Goal: Task Accomplishment & Management: Manage account settings

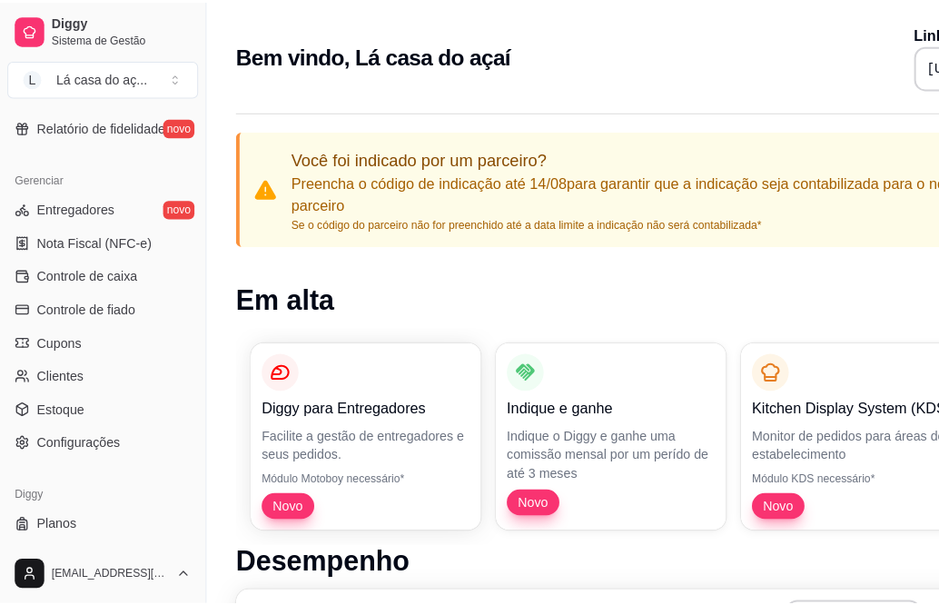
scroll to position [702, 0]
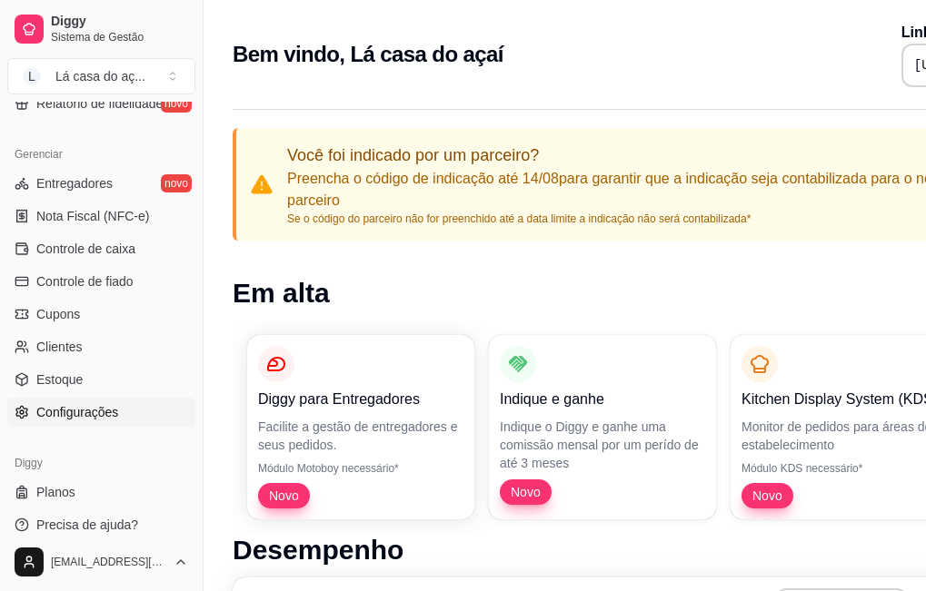
click at [67, 420] on span "Configurações" at bounding box center [77, 412] width 82 height 18
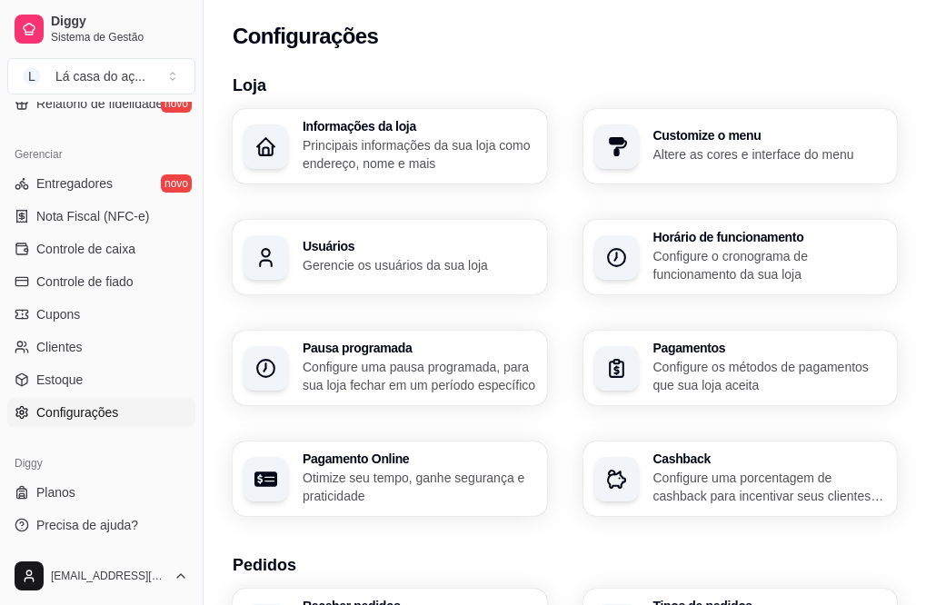
click at [583, 294] on div "Horário de funcionamento Configure o cronograma de funcionamento da sua loja" at bounding box center [740, 257] width 314 height 74
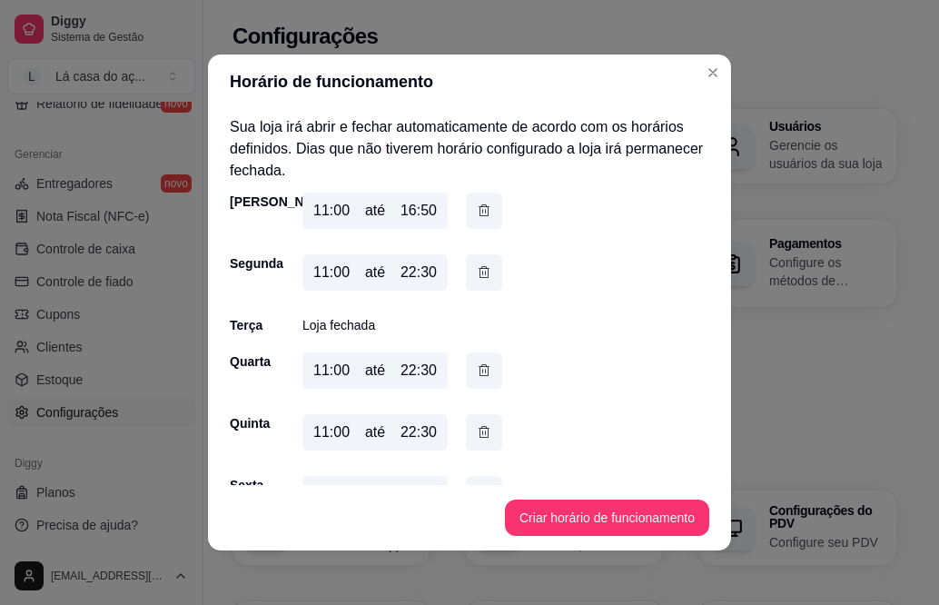
click at [320, 211] on div "11:00" at bounding box center [331, 211] width 36 height 22
click at [321, 207] on div "11:00" at bounding box center [331, 211] width 36 height 22
click at [331, 271] on div "11:00" at bounding box center [331, 273] width 36 height 22
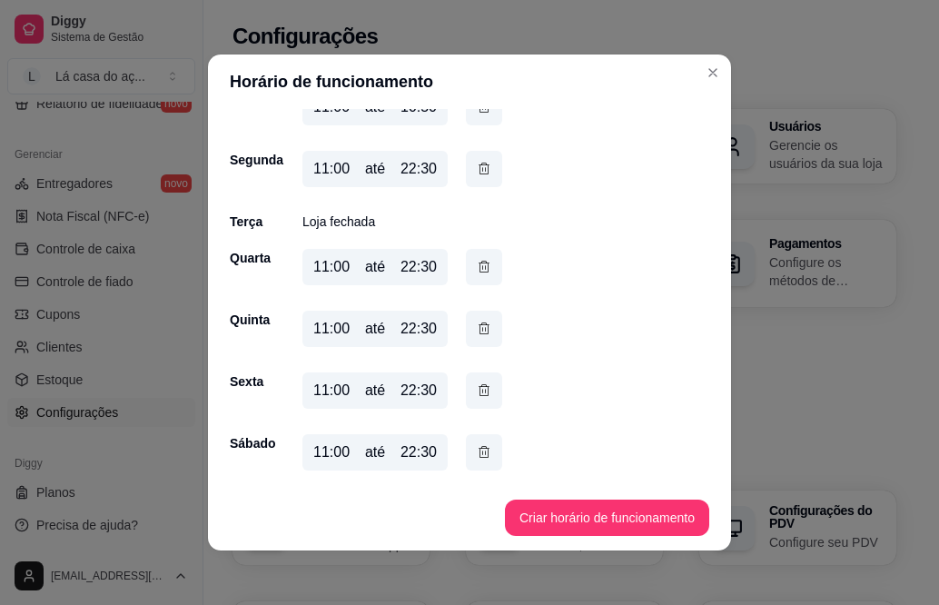
scroll to position [4, 0]
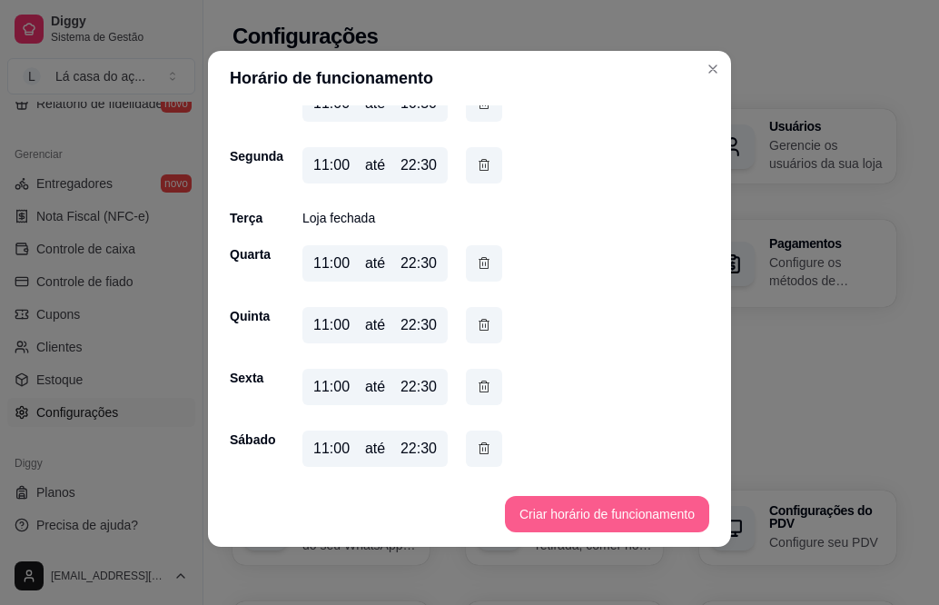
click at [569, 506] on button "Criar horário de funcionamento" at bounding box center [607, 514] width 204 height 36
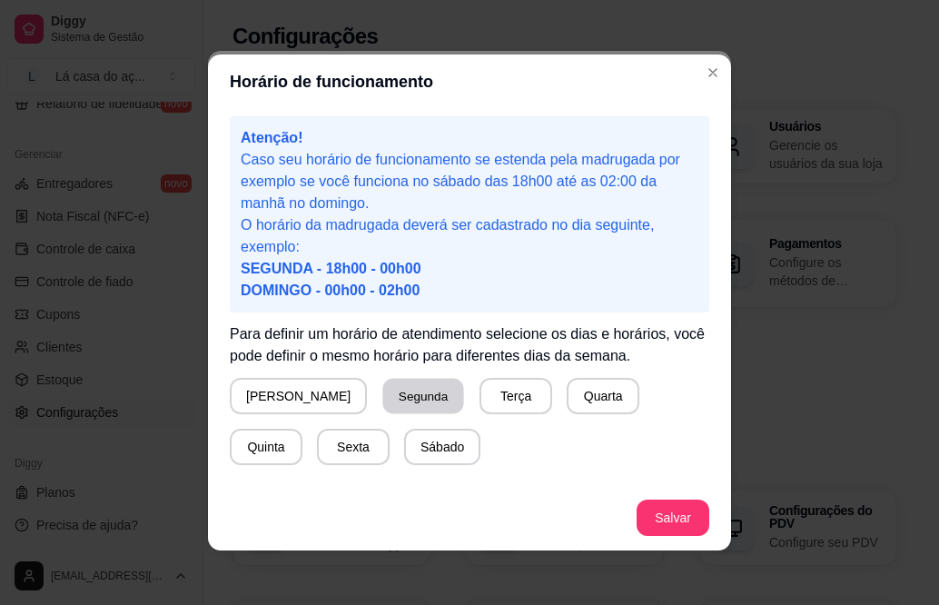
click at [384, 396] on button "Segunda" at bounding box center [423, 396] width 81 height 35
click at [564, 402] on button "Quarta" at bounding box center [599, 396] width 71 height 35
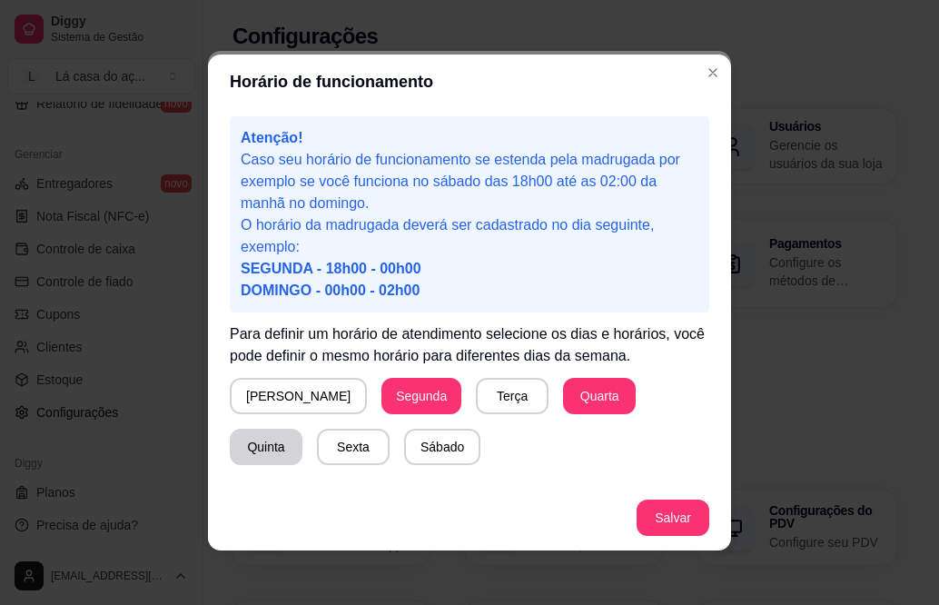
click at [302, 429] on button "Quinta" at bounding box center [266, 447] width 73 height 36
click at [318, 449] on button "Sexta" at bounding box center [353, 447] width 71 height 35
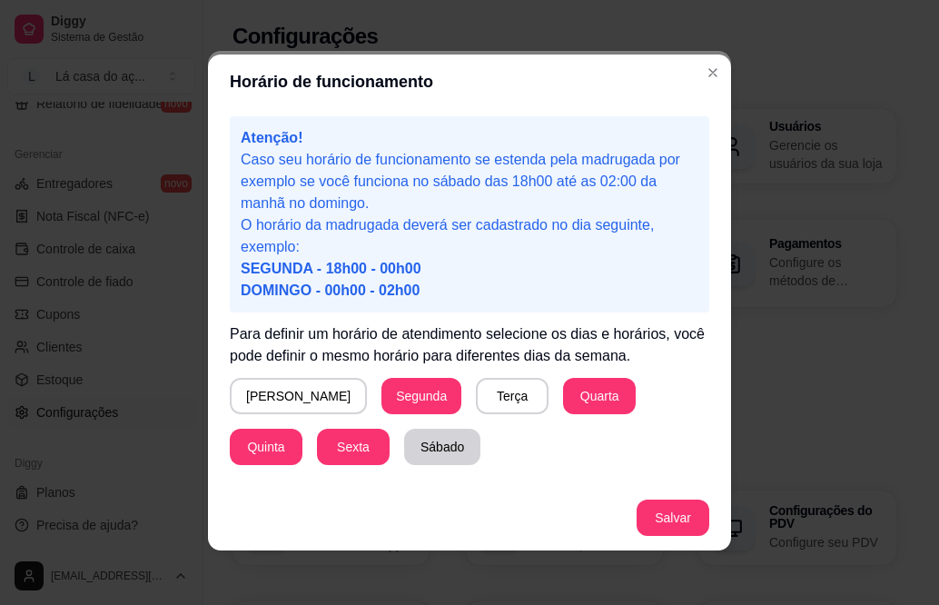
click at [404, 449] on button "Sábado" at bounding box center [442, 447] width 76 height 36
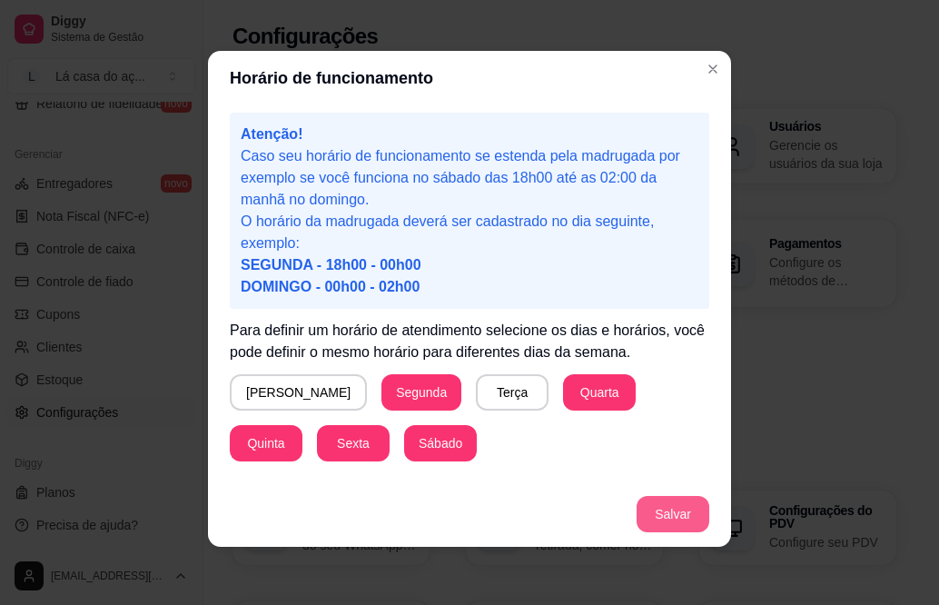
click at [665, 513] on button "Salvar" at bounding box center [673, 514] width 73 height 36
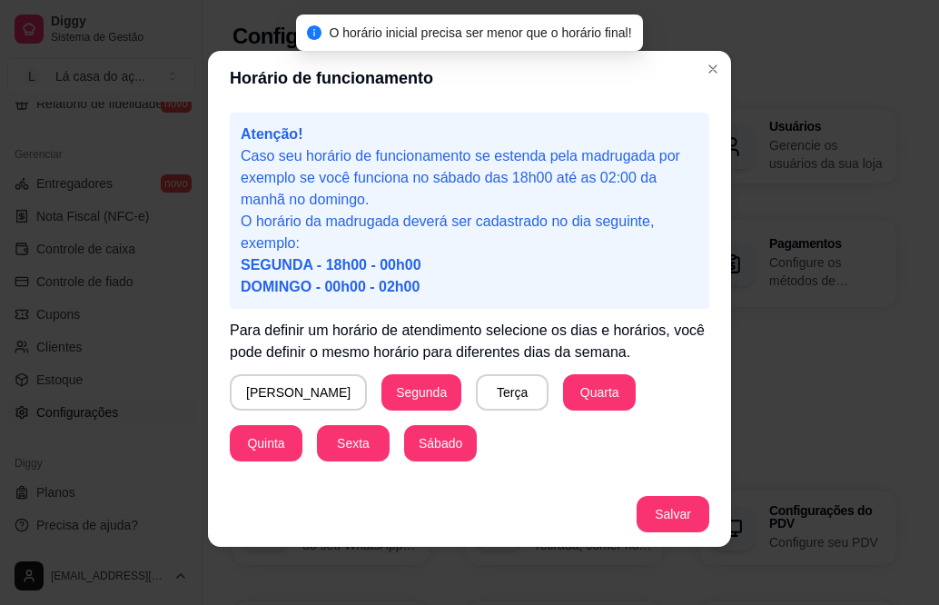
click at [349, 274] on p "O horário da madrugada deverá ser cadastrado no dia seguinte, exemplo: SEGUNDA …" at bounding box center [470, 254] width 458 height 87
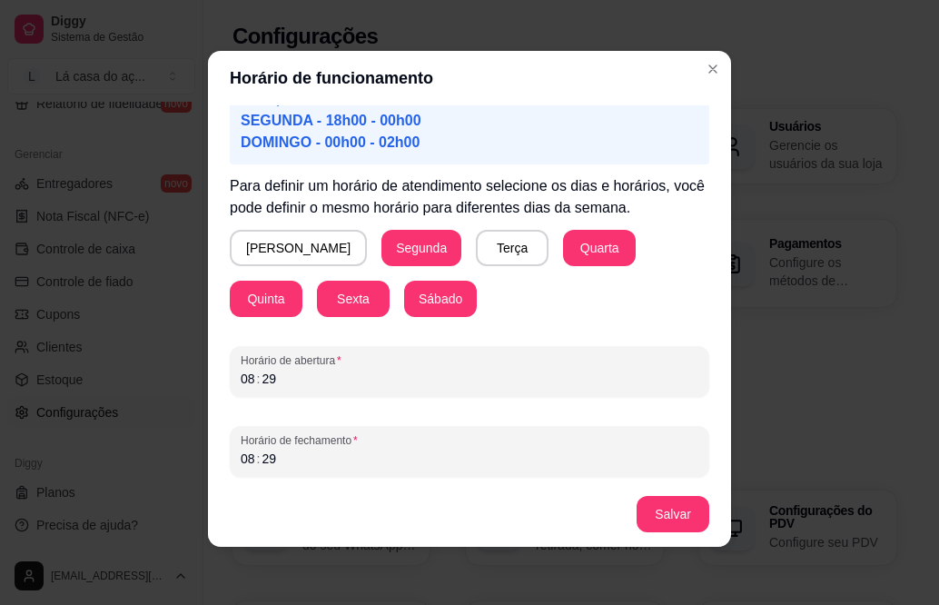
scroll to position [147, 0]
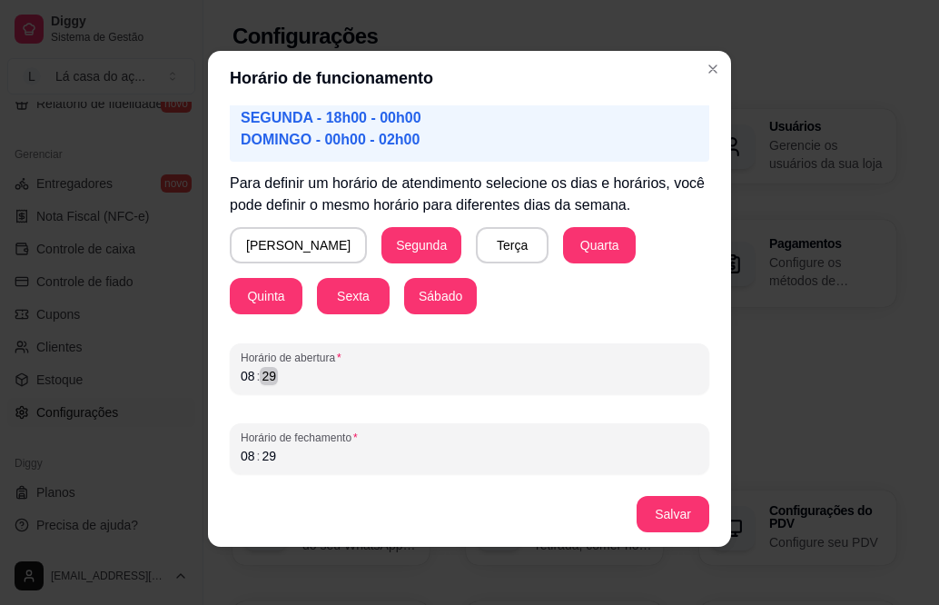
click at [300, 380] on div "08 : 29" at bounding box center [470, 376] width 458 height 22
click at [255, 375] on div ":" at bounding box center [258, 376] width 7 height 18
click at [277, 455] on div "08 : 29" at bounding box center [470, 456] width 458 height 22
click at [239, 453] on div "08" at bounding box center [248, 456] width 18 height 18
click at [245, 457] on div "10" at bounding box center [248, 456] width 18 height 18
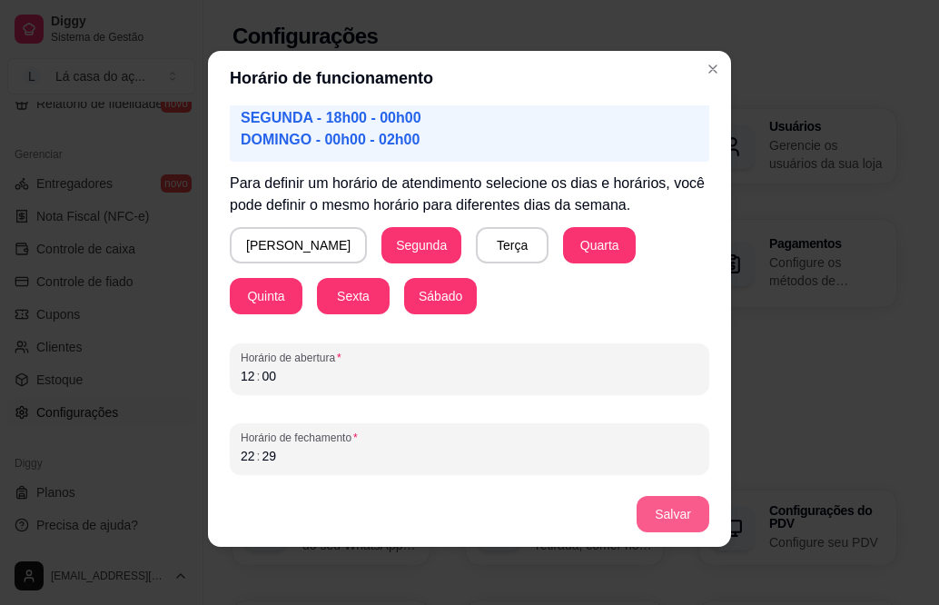
click at [648, 517] on button "Salvar" at bounding box center [673, 514] width 73 height 36
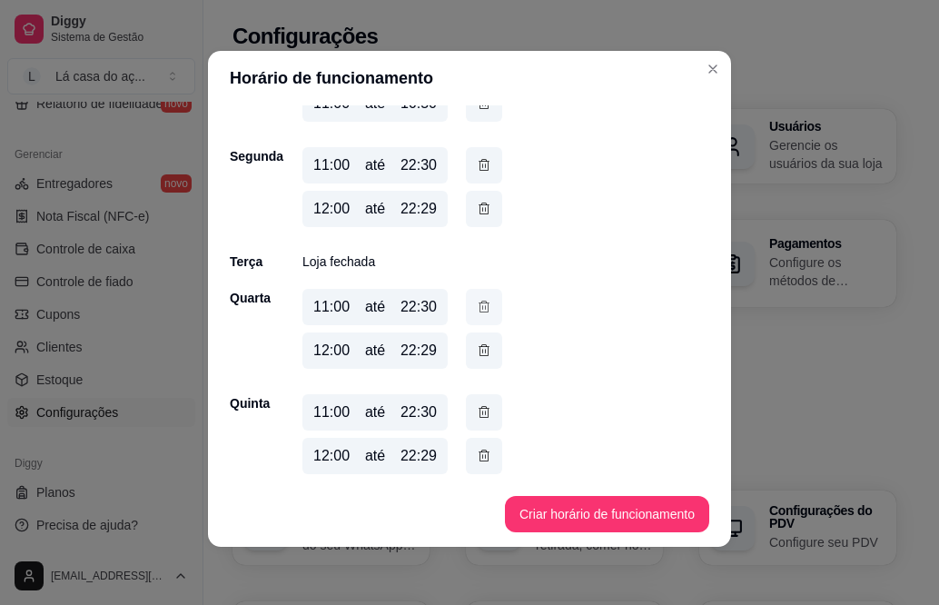
click at [480, 311] on icon "button" at bounding box center [484, 307] width 15 height 20
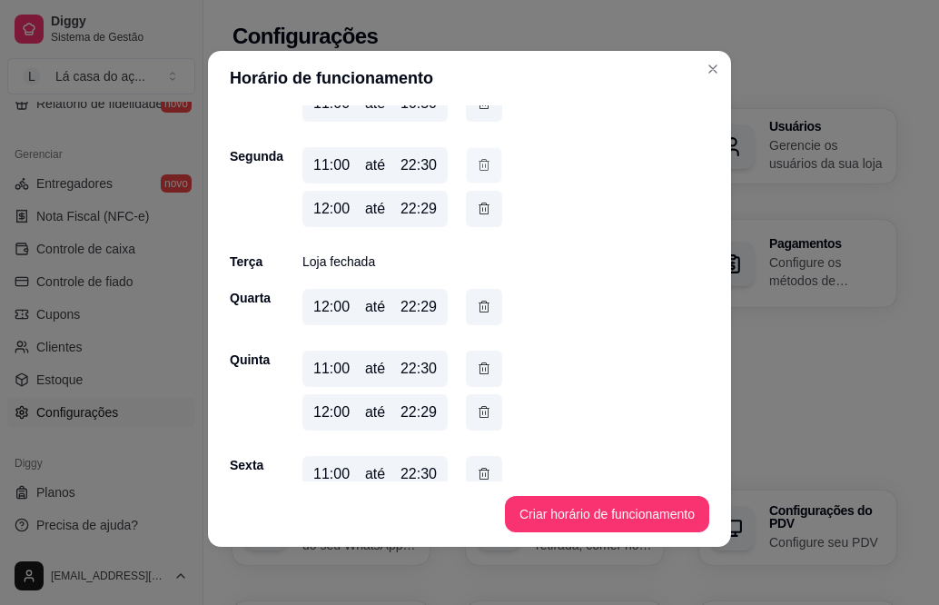
click at [481, 161] on icon "button" at bounding box center [484, 164] width 15 height 19
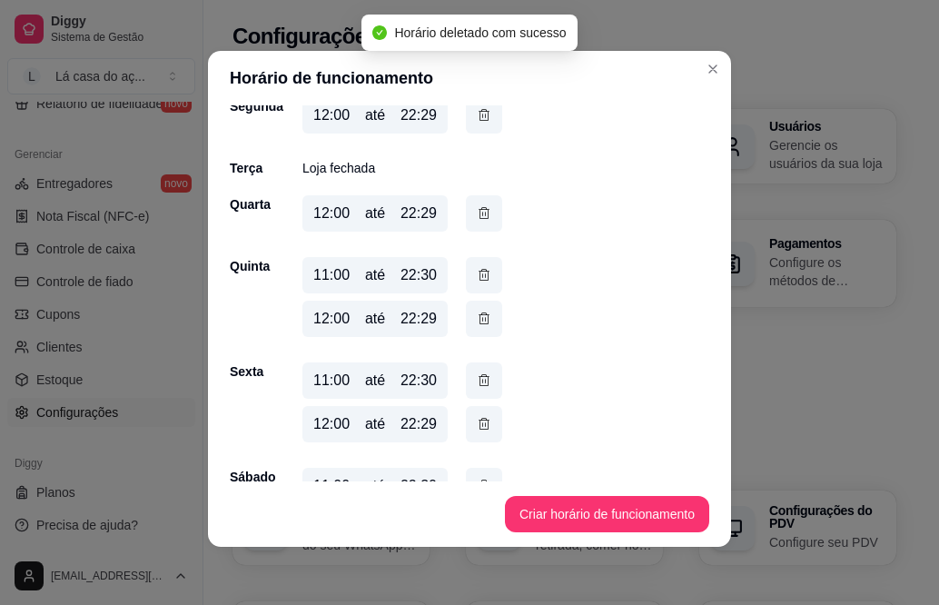
scroll to position [182, 0]
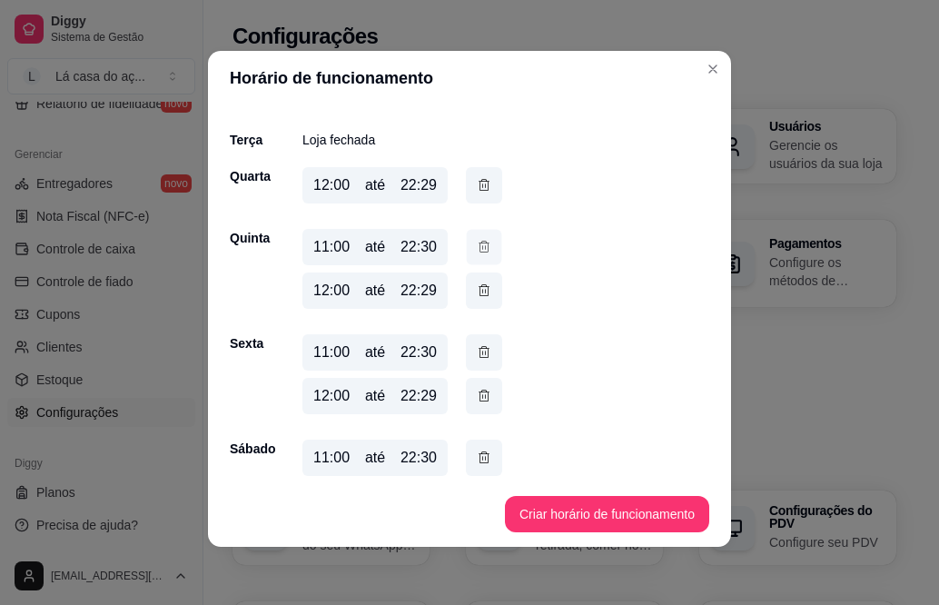
click at [480, 245] on icon "button" at bounding box center [484, 246] width 15 height 19
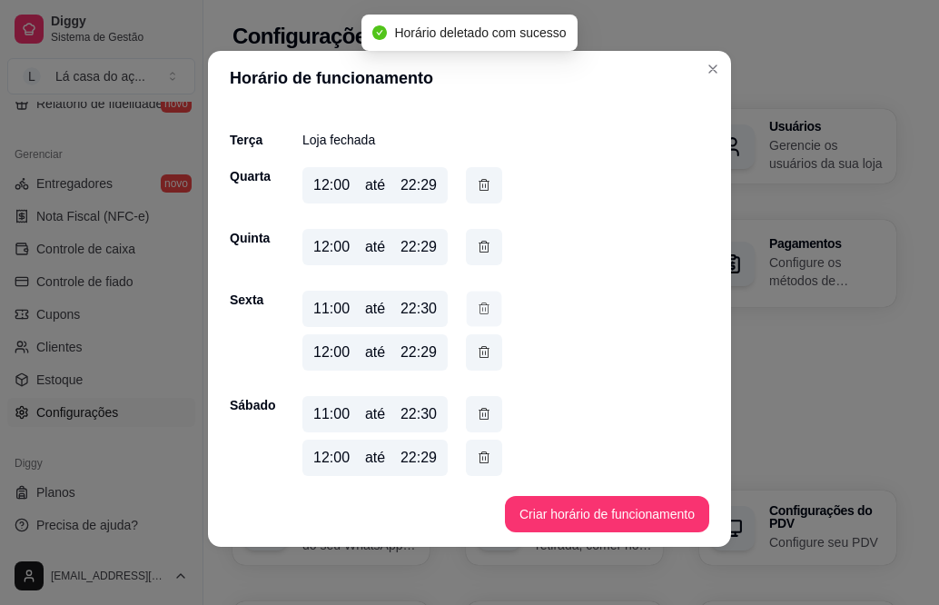
click at [478, 313] on icon "button" at bounding box center [484, 308] width 15 height 19
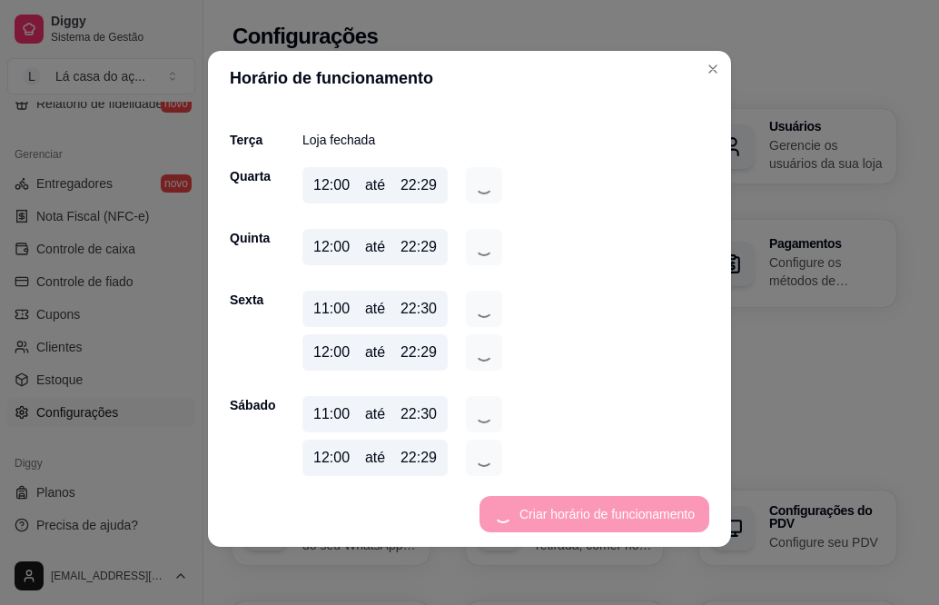
scroll to position [147, 0]
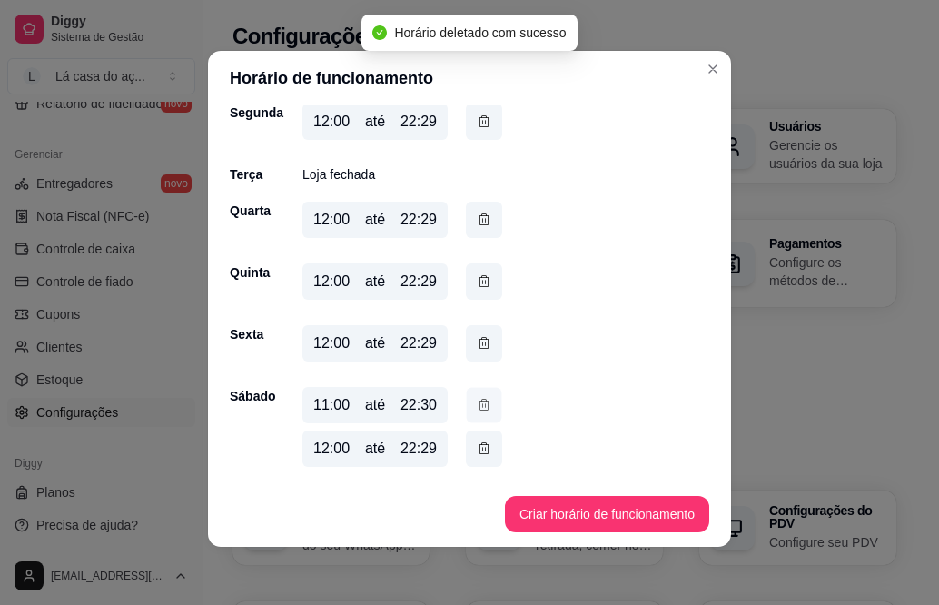
click at [477, 410] on icon "button" at bounding box center [484, 404] width 15 height 19
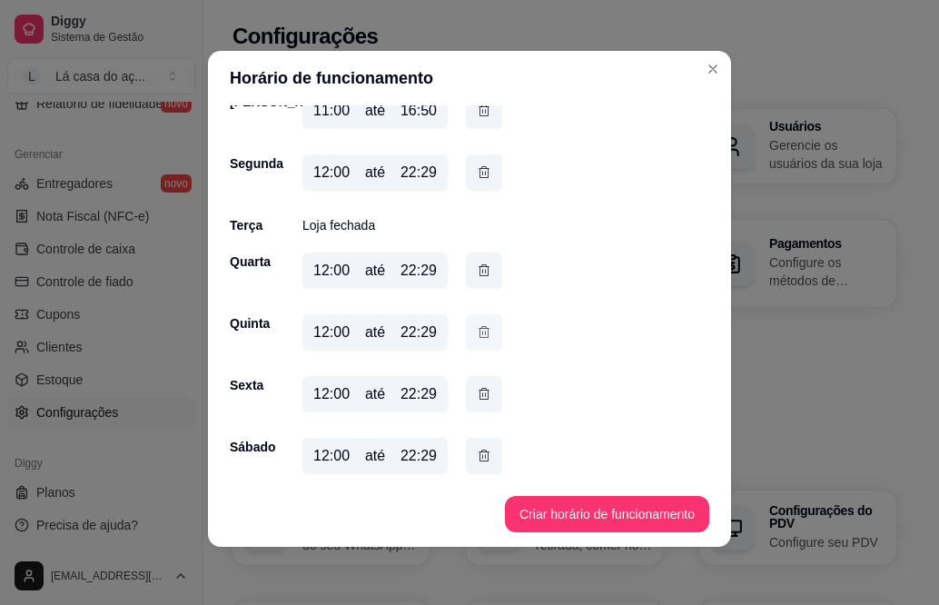
scroll to position [104, 0]
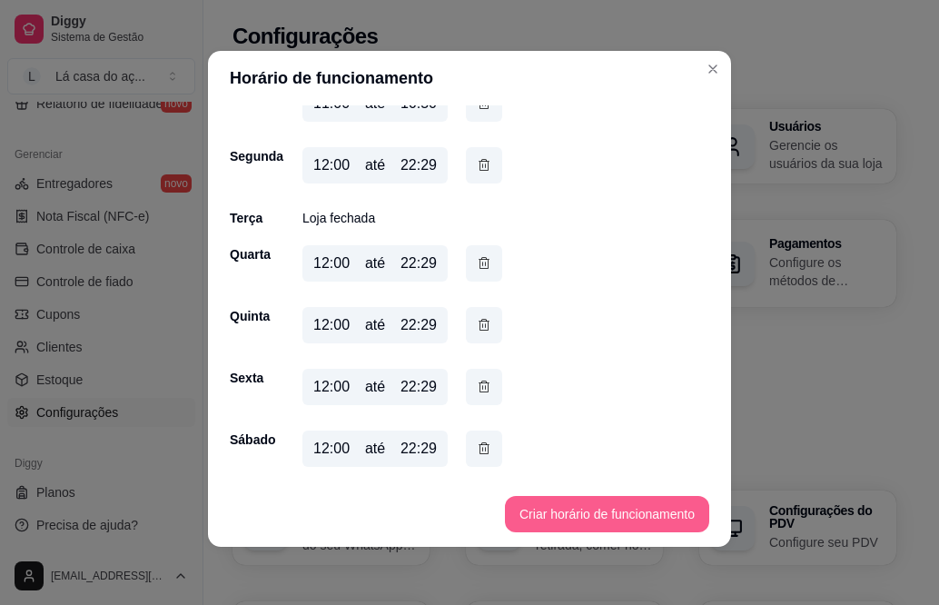
click at [603, 512] on button "Criar horário de funcionamento" at bounding box center [607, 514] width 204 height 36
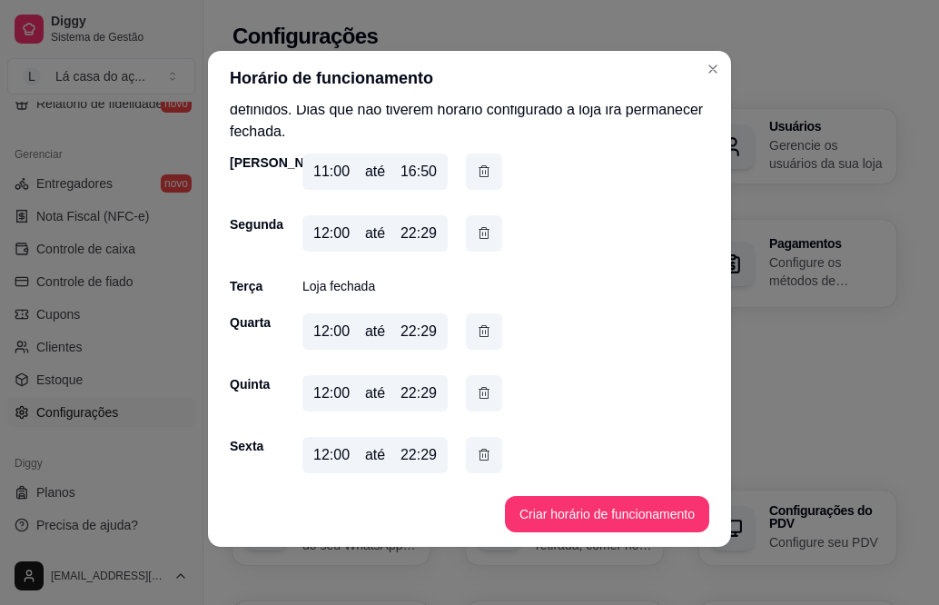
scroll to position [0, 0]
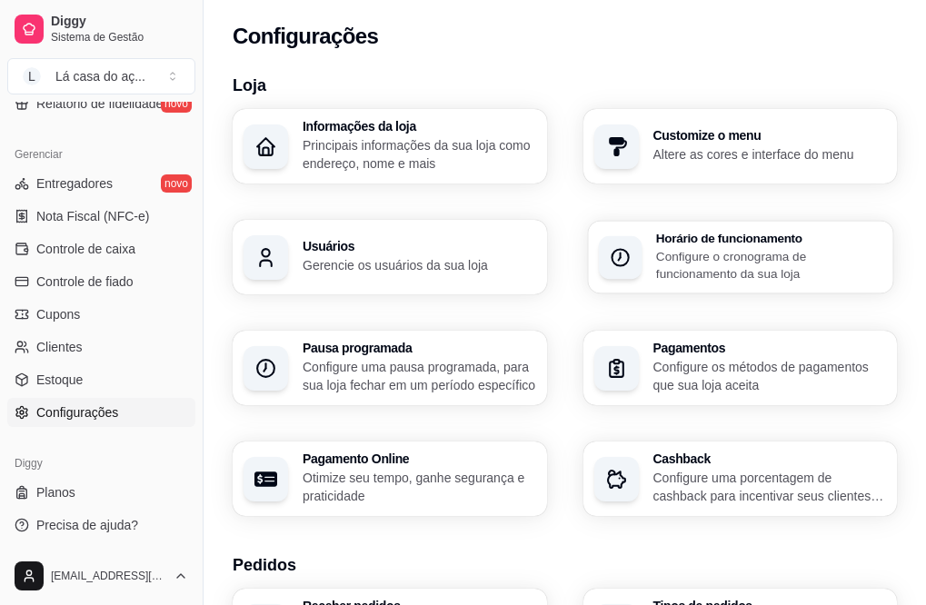
click at [655, 264] on p "Configure o cronograma de funcionamento da sua loja" at bounding box center [768, 264] width 226 height 35
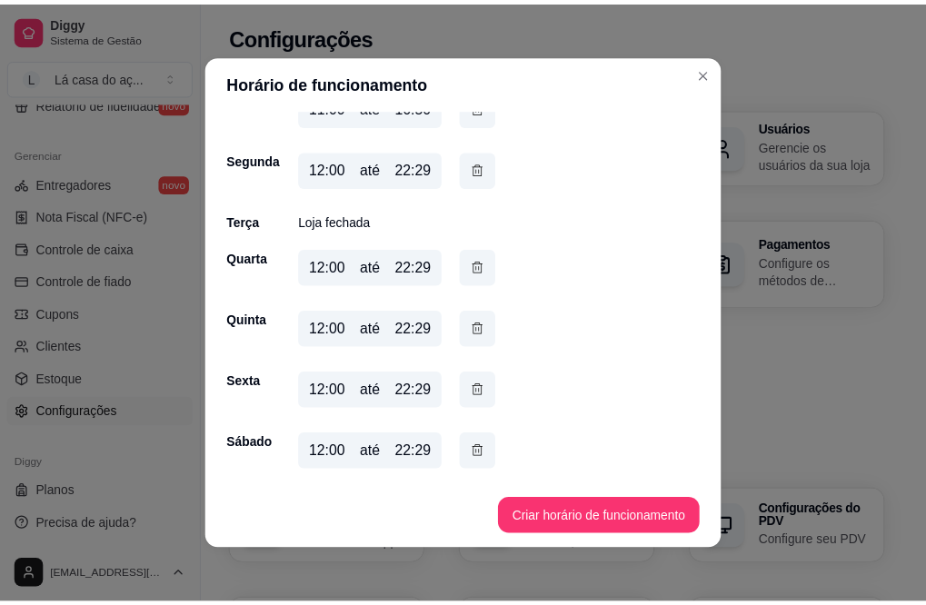
scroll to position [4, 0]
